Goal: Information Seeking & Learning: Learn about a topic

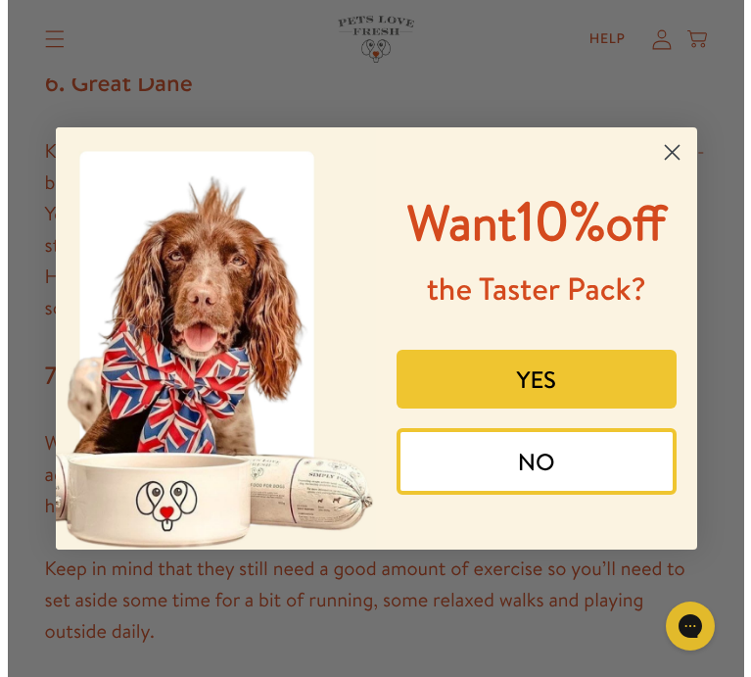
scroll to position [2992, 0]
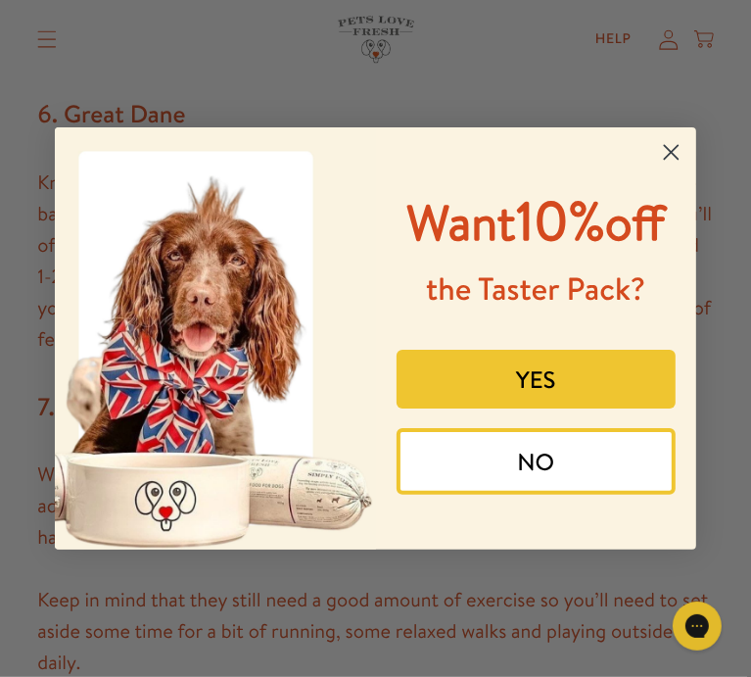
click at [671, 152] on icon "Close dialog" at bounding box center [672, 153] width 14 height 14
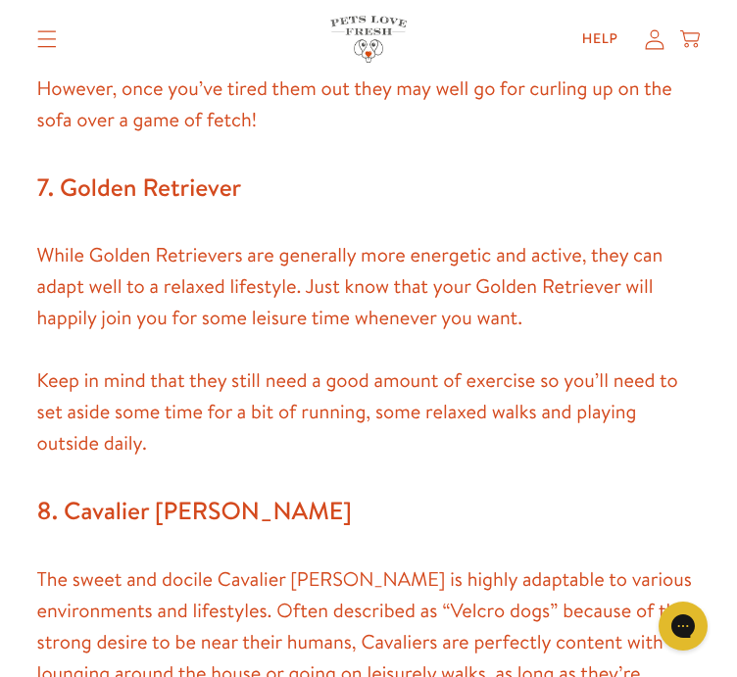
scroll to position [3197, 0]
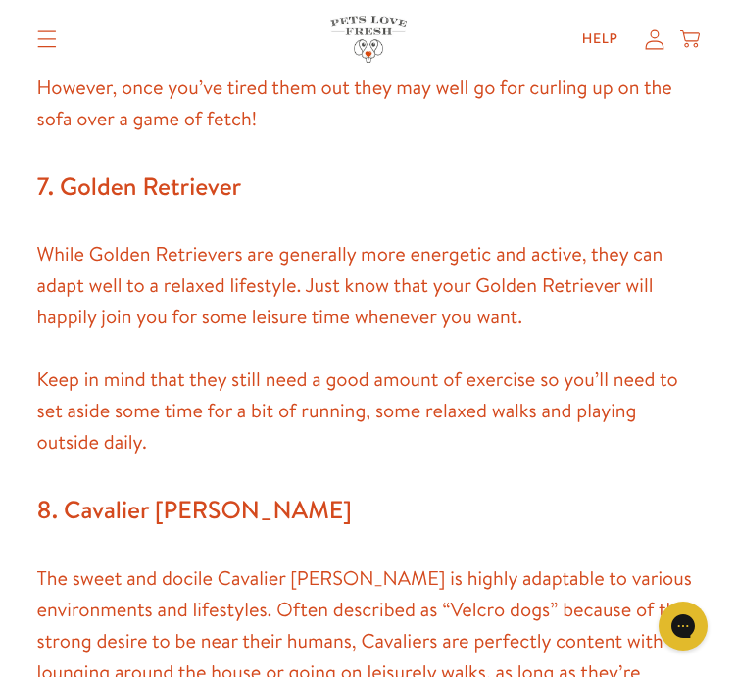
click at [65, 250] on p "While Golden Retrievers are generally more energetic and active, they can adapt…" at bounding box center [368, 286] width 663 height 94
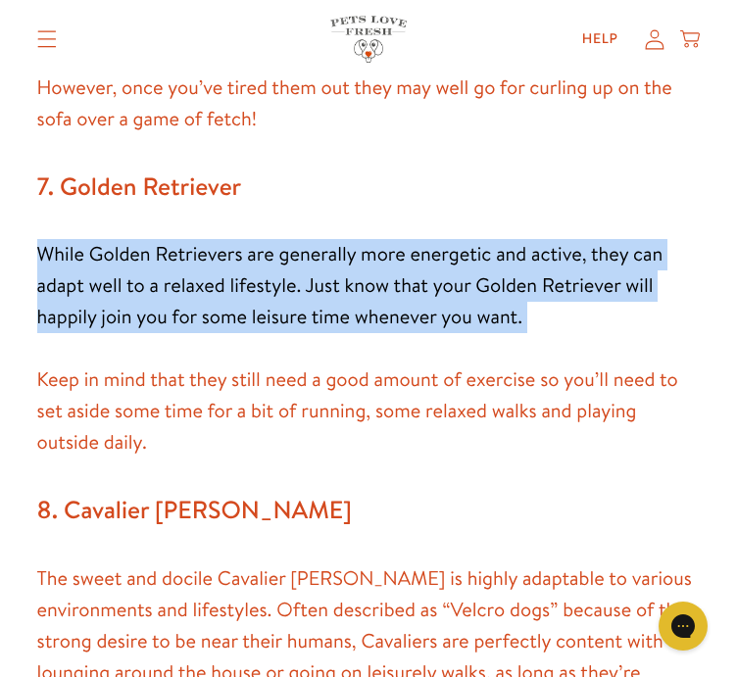
drag, startPoint x: 65, startPoint y: 250, endPoint x: 24, endPoint y: 234, distance: 44.0
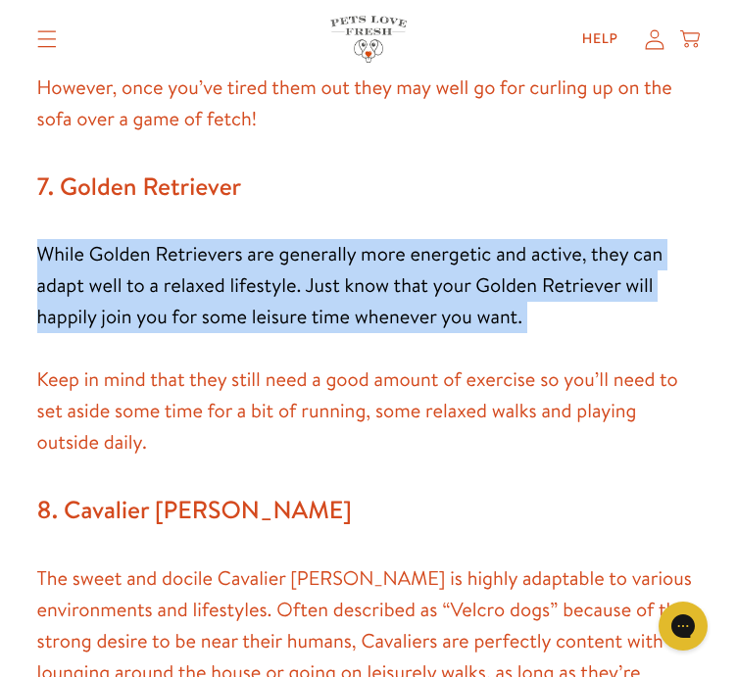
drag, startPoint x: 24, startPoint y: 234, endPoint x: 55, endPoint y: 239, distance: 31.7
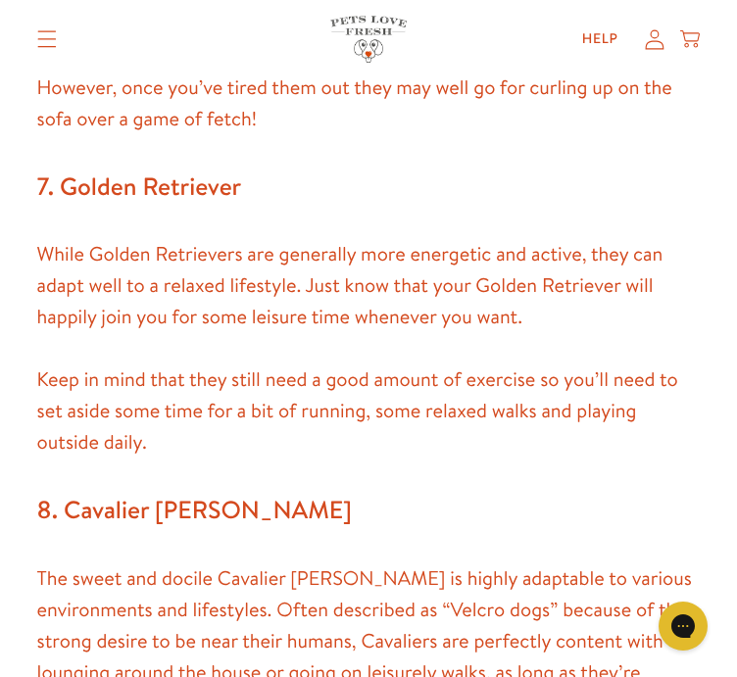
click at [189, 388] on p "Keep in mind that they still need a good amount of exercise so you’ll need to s…" at bounding box center [368, 411] width 663 height 94
click at [45, 400] on p "Keep in mind that they still need a good amount of exercise so you’ll need to s…" at bounding box center [368, 411] width 663 height 94
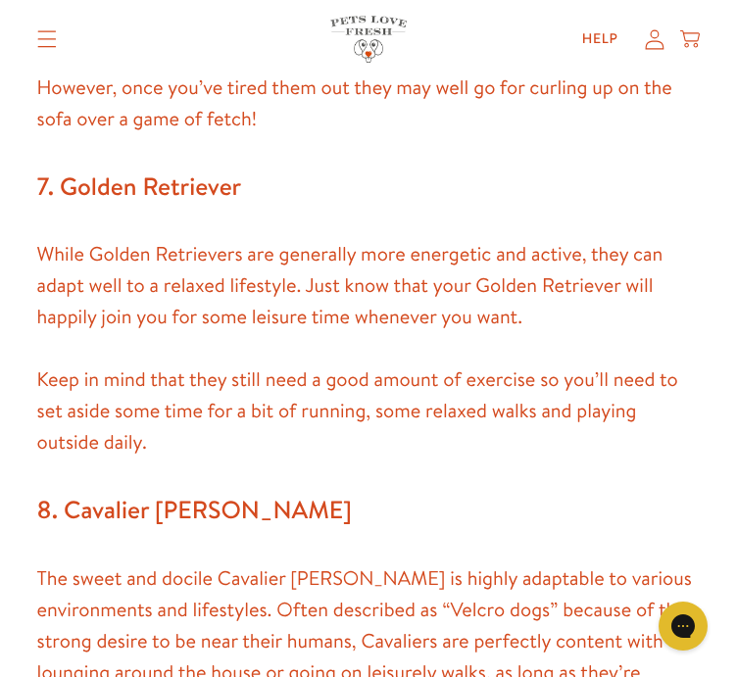
click at [202, 167] on h3 "7. Golden Retriever" at bounding box center [368, 188] width 663 height 42
click at [184, 434] on p "Keep in mind that they still need a good amount of exercise so you’ll need to s…" at bounding box center [368, 411] width 663 height 94
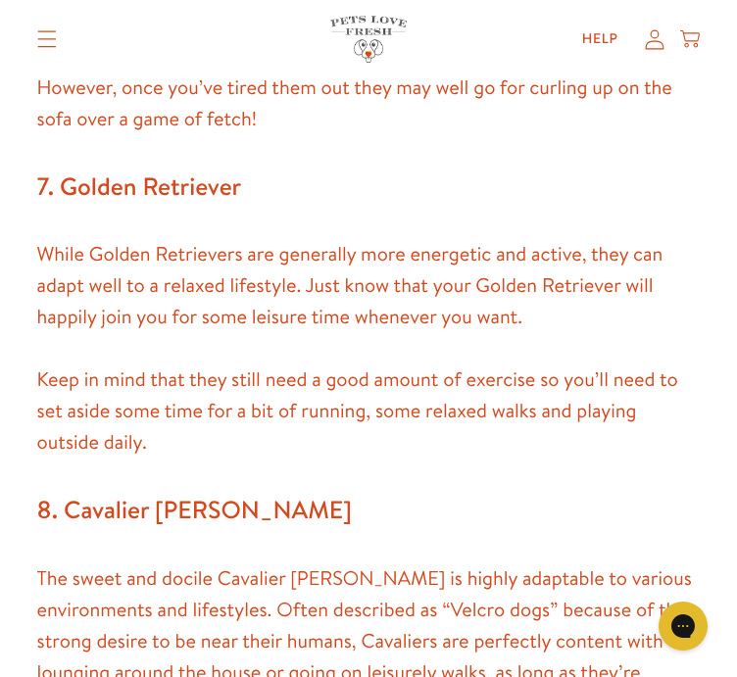
click at [110, 429] on p "Keep in mind that they still need a good amount of exercise so you’ll need to s…" at bounding box center [368, 411] width 663 height 94
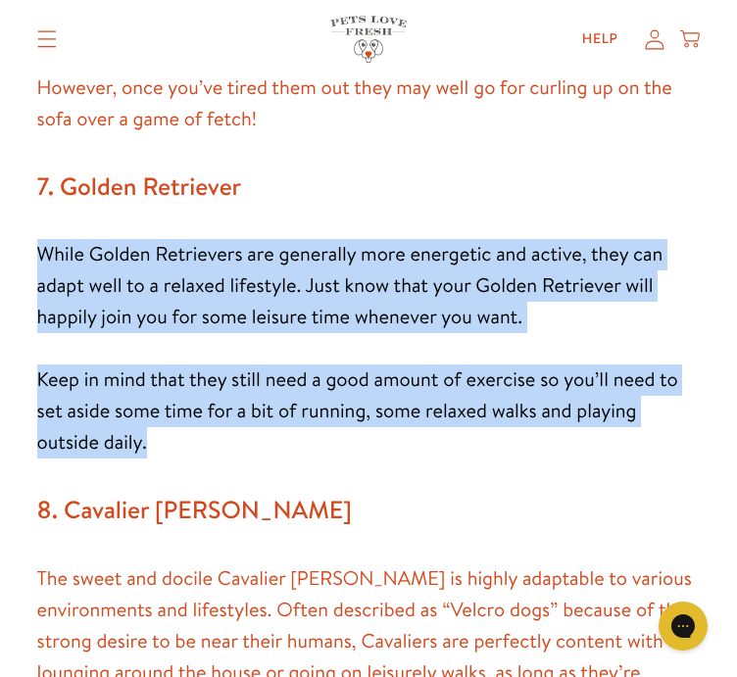
drag, startPoint x: 146, startPoint y: 442, endPoint x: 2, endPoint y: 222, distance: 262.4
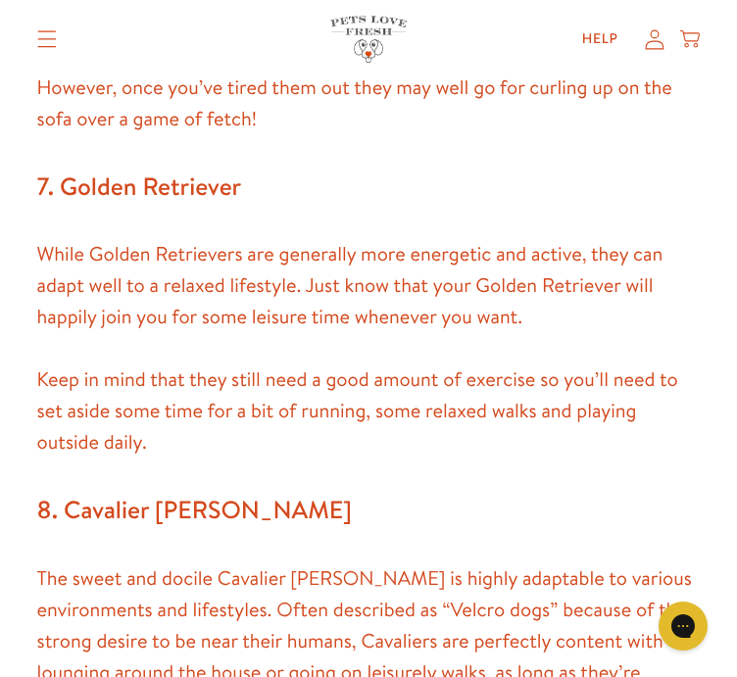
click at [164, 445] on p "Keep in mind that they still need a good amount of exercise so you’ll need to s…" at bounding box center [368, 411] width 663 height 94
drag, startPoint x: 164, startPoint y: 445, endPoint x: 208, endPoint y: 436, distance: 45.0
click at [208, 436] on p "Keep in mind that they still need a good amount of exercise so you’ll need to s…" at bounding box center [368, 411] width 663 height 94
copy div "Keep in mind that they still need a good amount of exercise so you’ll need to s…"
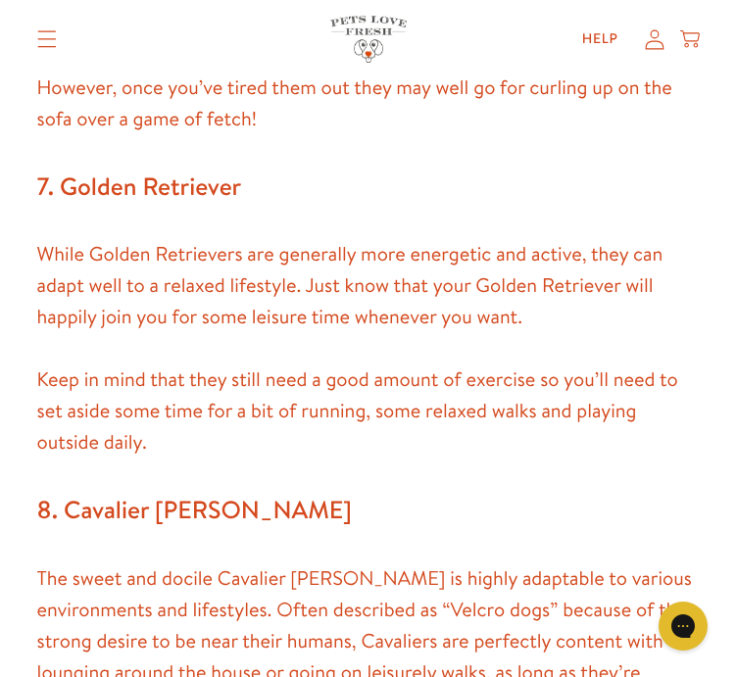
click at [211, 449] on p "Keep in mind that they still need a good amount of exercise so you’ll need to s…" at bounding box center [368, 411] width 663 height 94
click at [115, 520] on h3 "8. Cavalier [PERSON_NAME]" at bounding box center [368, 511] width 663 height 42
click at [192, 440] on p "Keep in mind that they still need a good amount of exercise so you’ll need to s…" at bounding box center [368, 411] width 663 height 94
click at [236, 261] on p "While Golden Retrievers are generally more energetic and active, they can adapt…" at bounding box center [368, 286] width 663 height 94
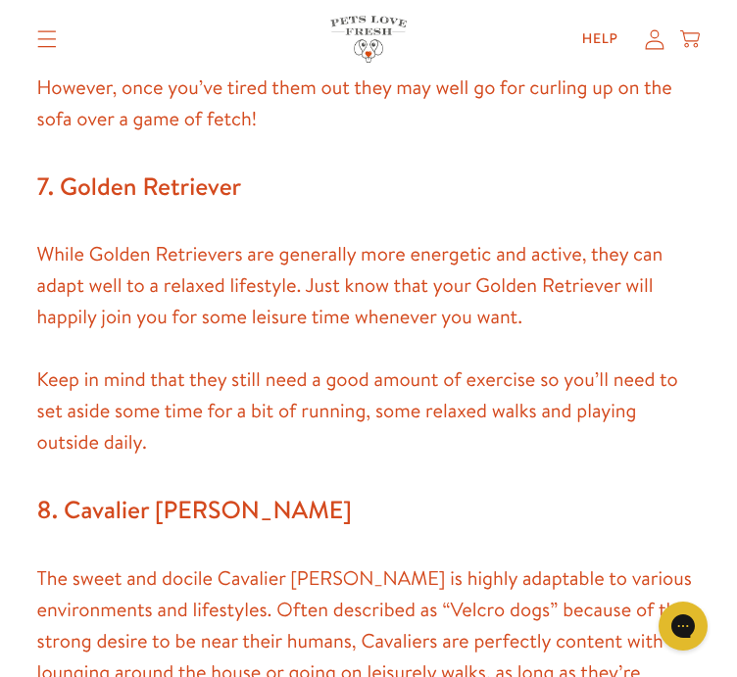
click at [236, 261] on p "While Golden Retrievers are generally more energetic and active, they can adapt…" at bounding box center [368, 286] width 663 height 94
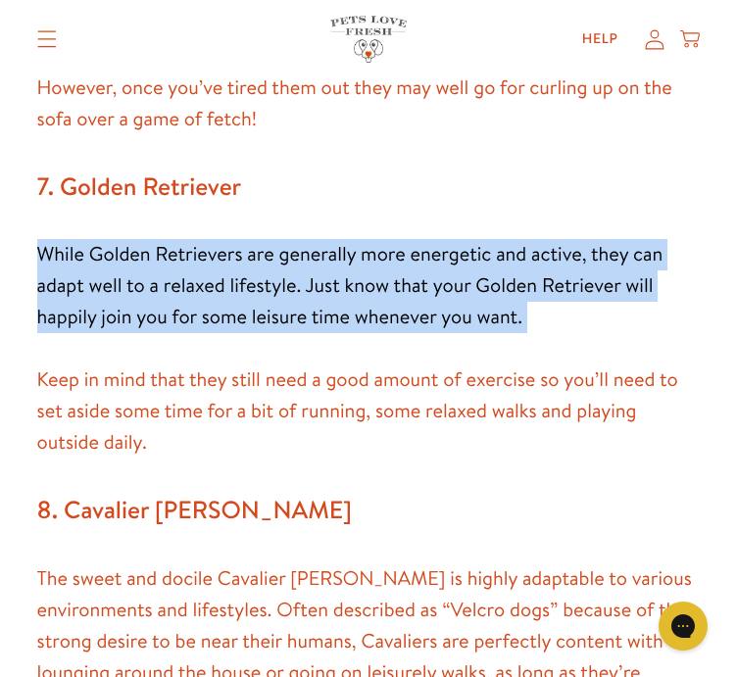
click at [236, 261] on p "While Golden Retrievers are generally more energetic and active, they can adapt…" at bounding box center [368, 286] width 663 height 94
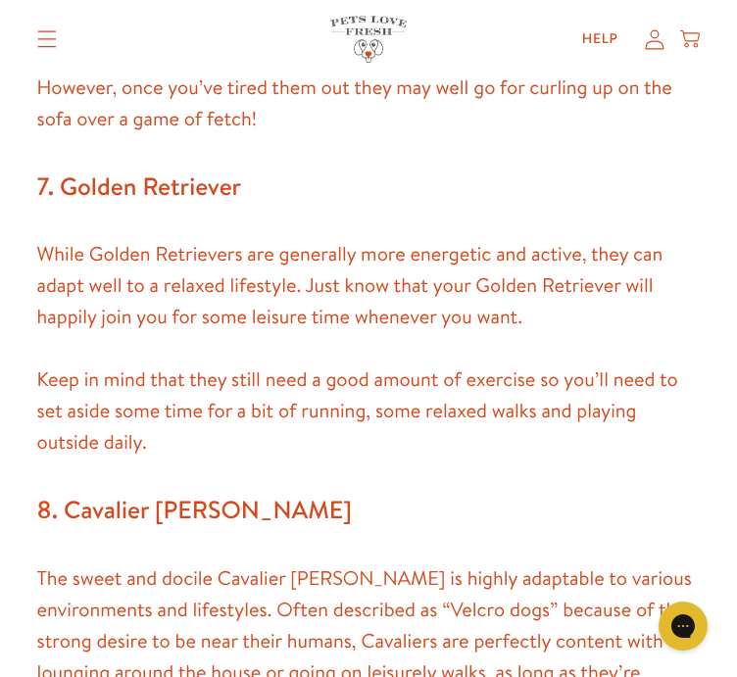
click at [179, 380] on p "Keep in mind that they still need a good amount of exercise so you’ll need to s…" at bounding box center [368, 411] width 663 height 94
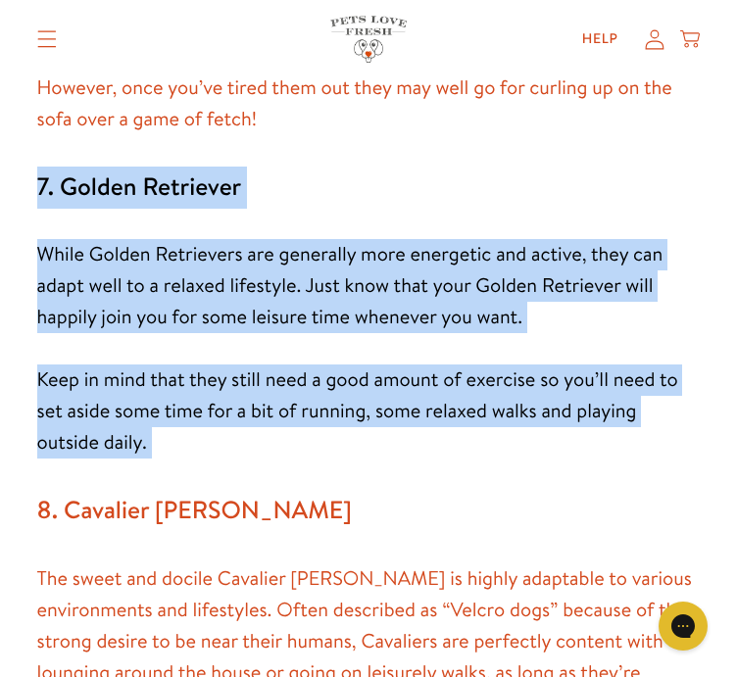
drag, startPoint x: 179, startPoint y: 380, endPoint x: 302, endPoint y: 95, distance: 310.2
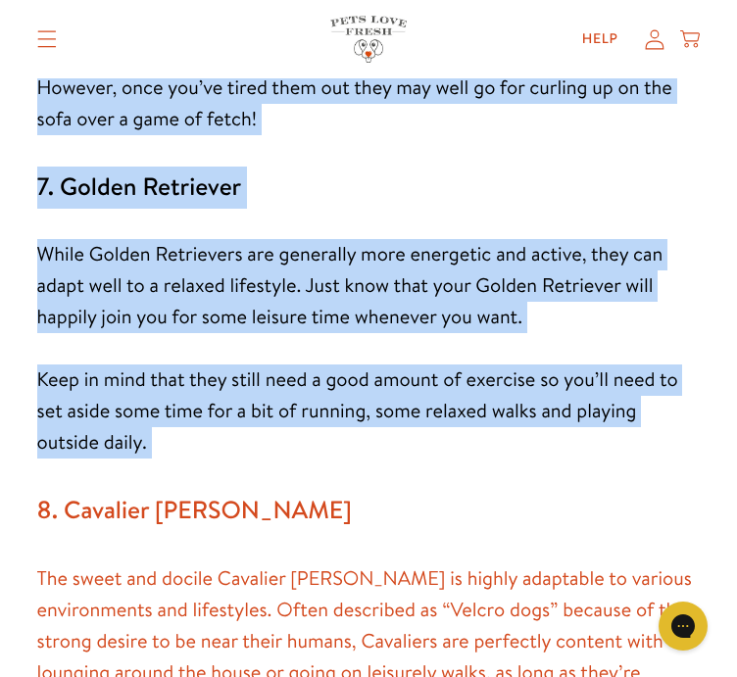
click at [112, 297] on p "While Golden Retrievers are generally more energetic and active, they can adapt…" at bounding box center [368, 286] width 663 height 94
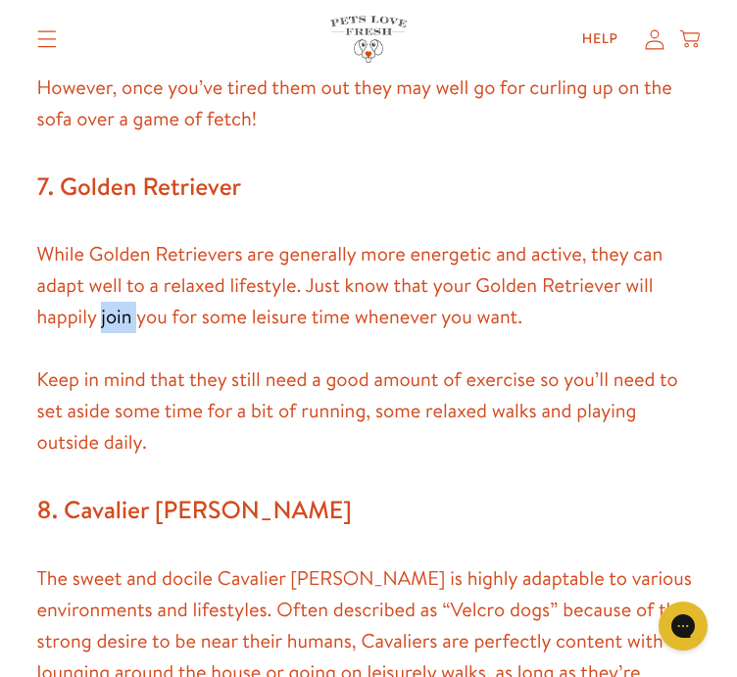
click at [112, 297] on p "While Golden Retrievers are generally more energetic and active, they can adapt…" at bounding box center [368, 286] width 663 height 94
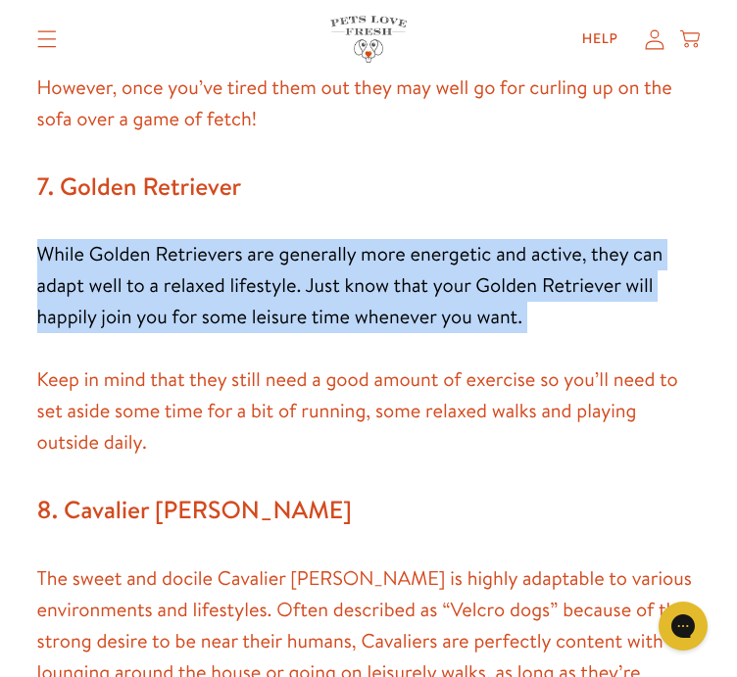
click at [112, 297] on p "While Golden Retrievers are generally more energetic and active, they can adapt…" at bounding box center [368, 286] width 663 height 94
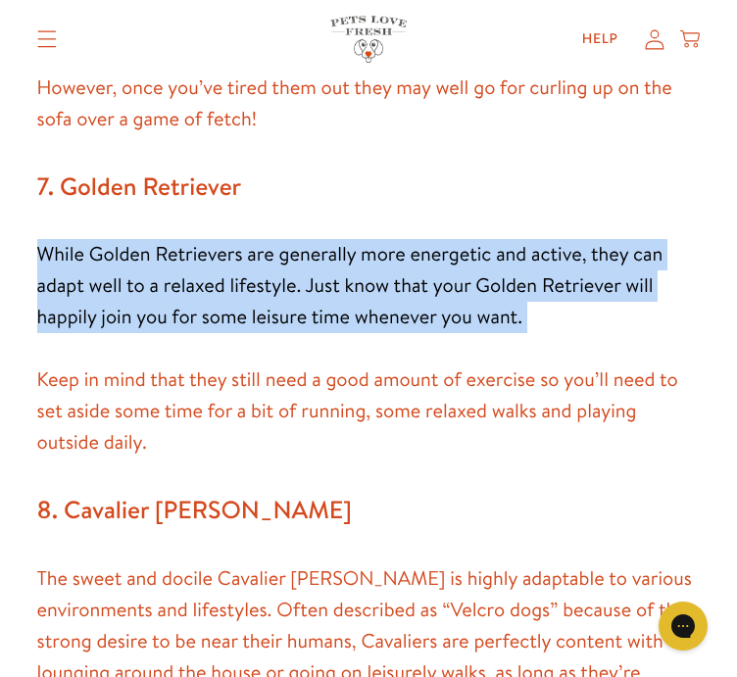
click at [112, 297] on p "While Golden Retrievers are generally more energetic and active, they can adapt…" at bounding box center [368, 286] width 663 height 94
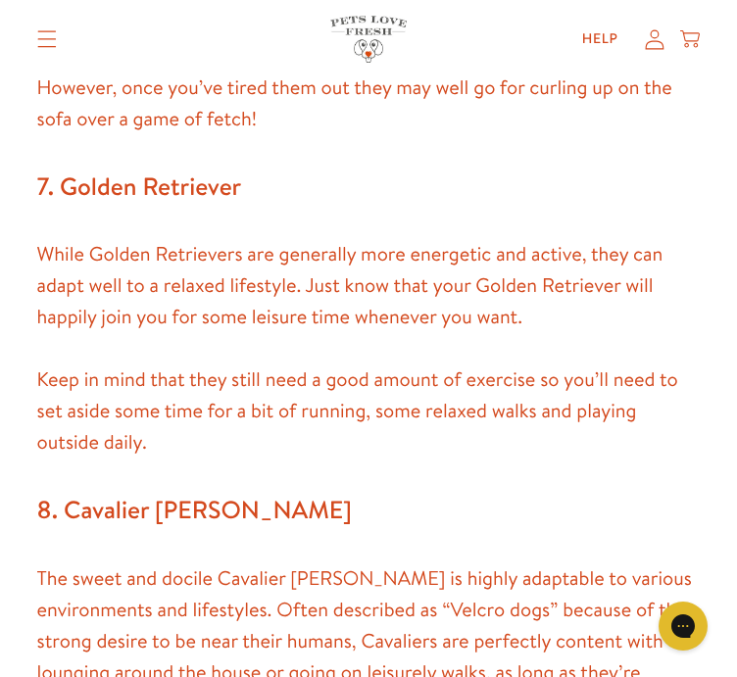
click at [411, 369] on p "Keep in mind that they still need a good amount of exercise so you’ll need to s…" at bounding box center [368, 411] width 663 height 94
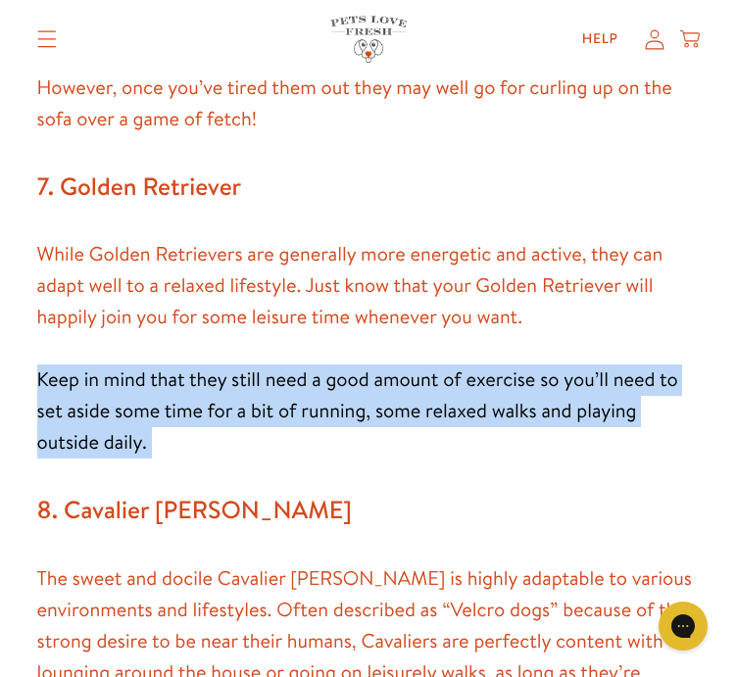
click at [411, 369] on p "Keep in mind that they still need a good amount of exercise so you’ll need to s…" at bounding box center [368, 411] width 663 height 94
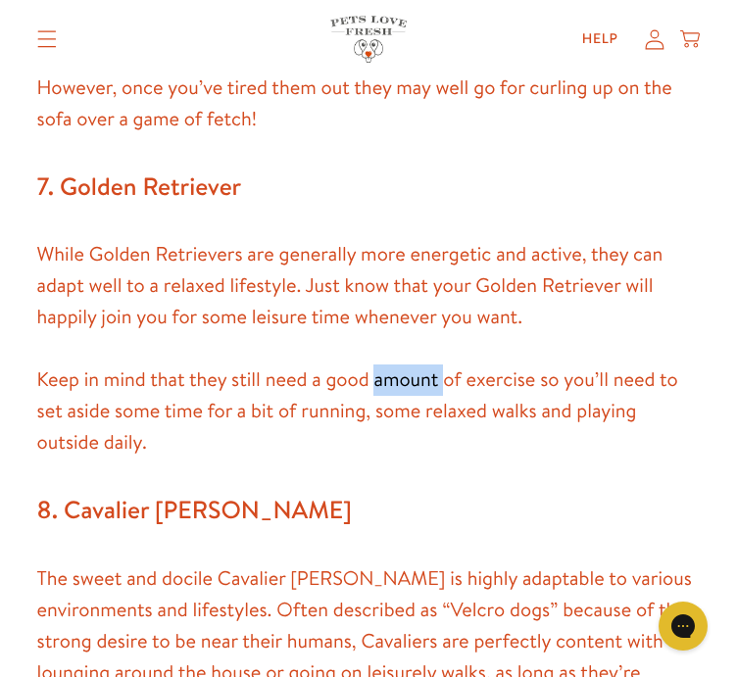
click at [411, 369] on p "Keep in mind that they still need a good amount of exercise so you’ll need to s…" at bounding box center [368, 411] width 663 height 94
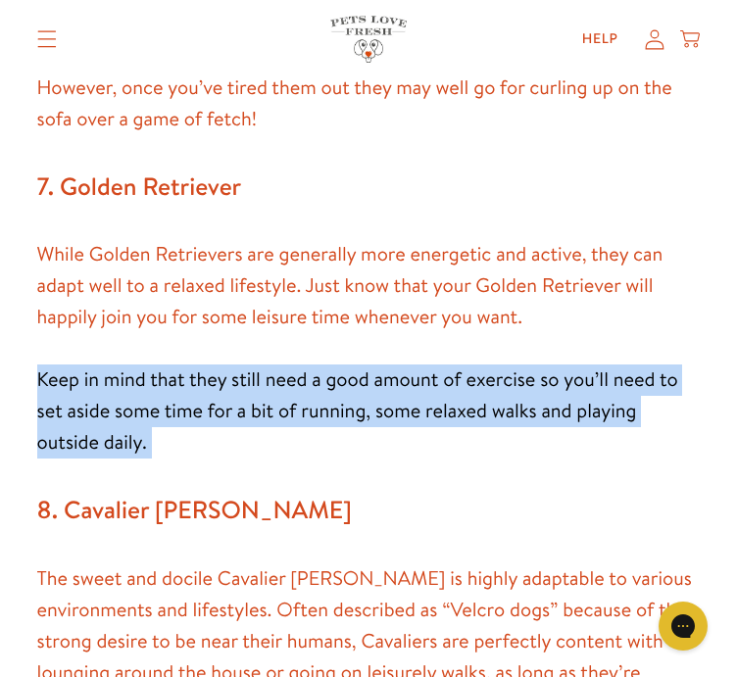
click at [411, 369] on p "Keep in mind that they still need a good amount of exercise so you’ll need to s…" at bounding box center [368, 411] width 663 height 94
